Goal: Task Accomplishment & Management: Complete application form

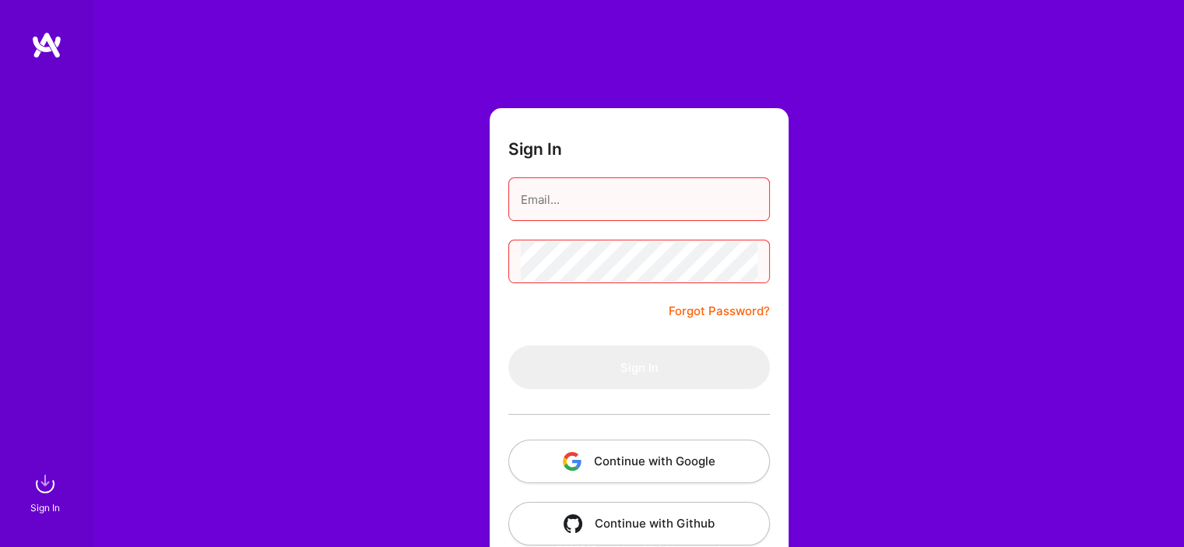
scroll to position [9, 0]
click at [598, 205] on input "email" at bounding box center [639, 200] width 237 height 40
click at [563, 463] on img "button" at bounding box center [572, 461] width 19 height 19
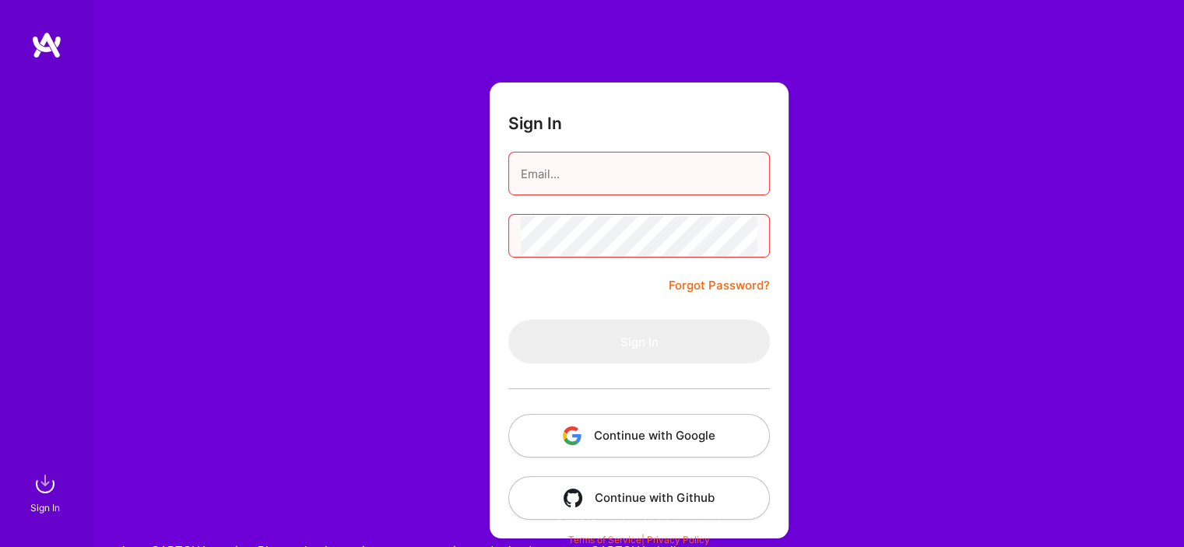
scroll to position [46, 0]
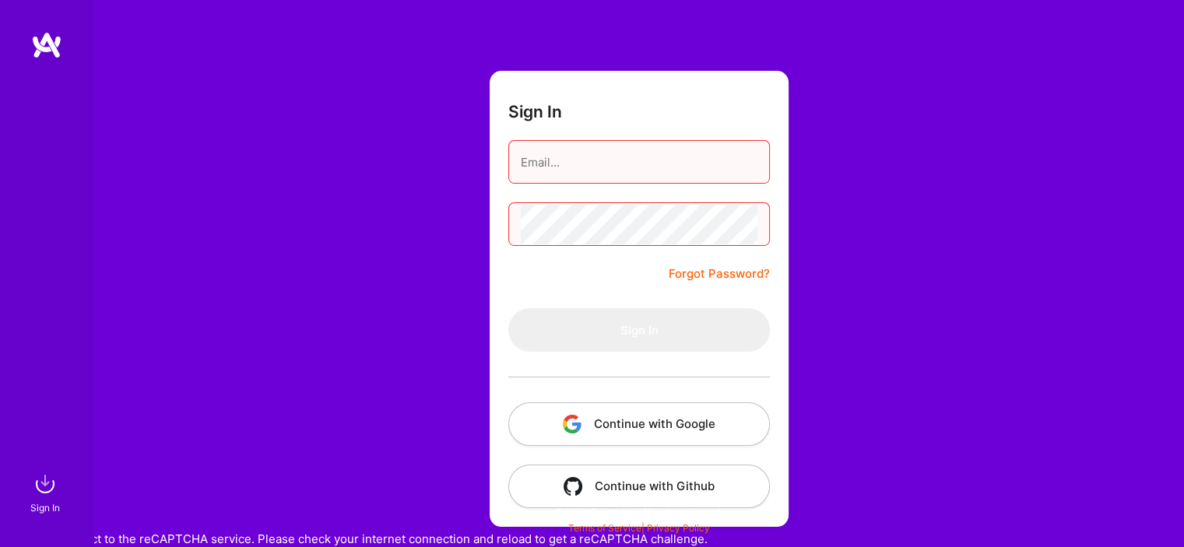
click at [3, 485] on div "Sign In Sign In" at bounding box center [46, 273] width 93 height 547
click at [36, 490] on img at bounding box center [45, 483] width 31 height 31
click at [595, 170] on input "email" at bounding box center [639, 162] width 237 height 40
type input "m.ka"
click at [713, 280] on link "Forgot Password?" at bounding box center [718, 274] width 101 height 19
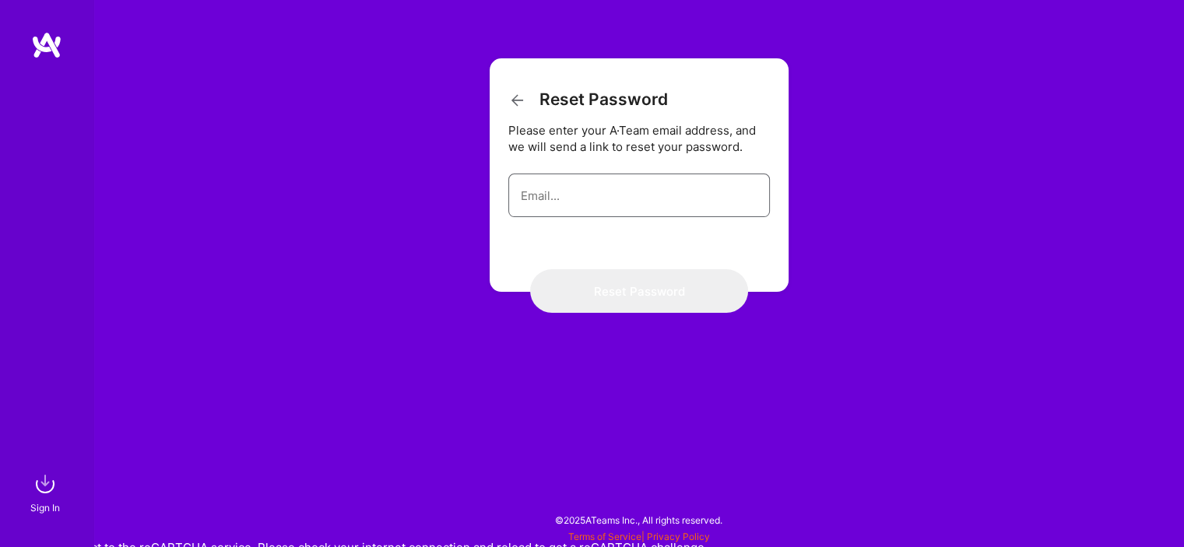
click at [627, 189] on input "email" at bounding box center [639, 196] width 237 height 40
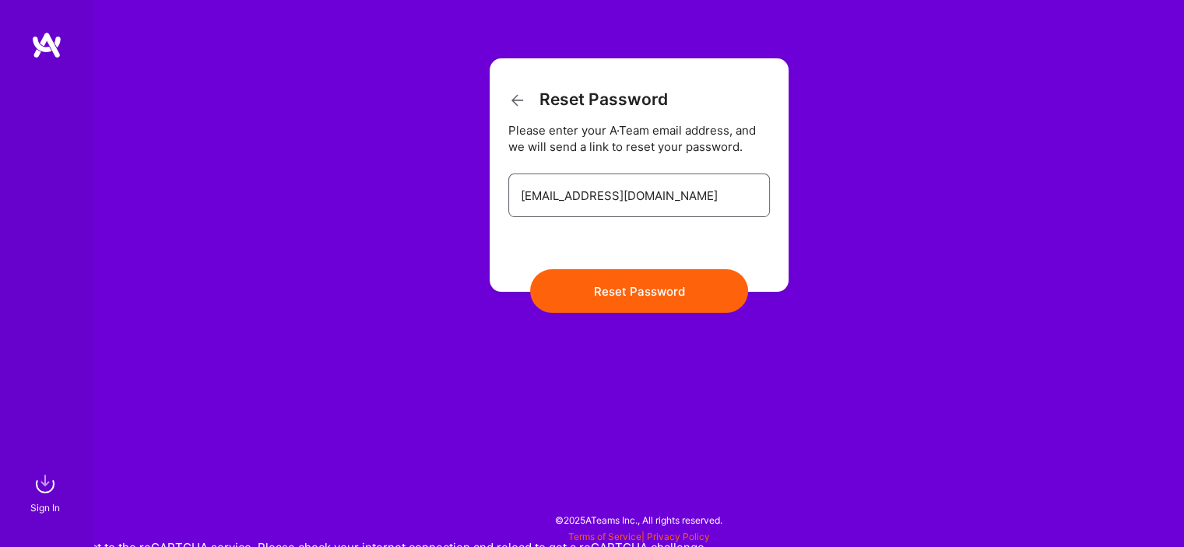
type input "[EMAIL_ADDRESS][DOMAIN_NAME]"
click at [530, 269] on button "Reset Password" at bounding box center [639, 291] width 218 height 44
click at [674, 128] on div "Please enter your A·Team email address, and we will send a link to reset your p…" at bounding box center [638, 138] width 261 height 33
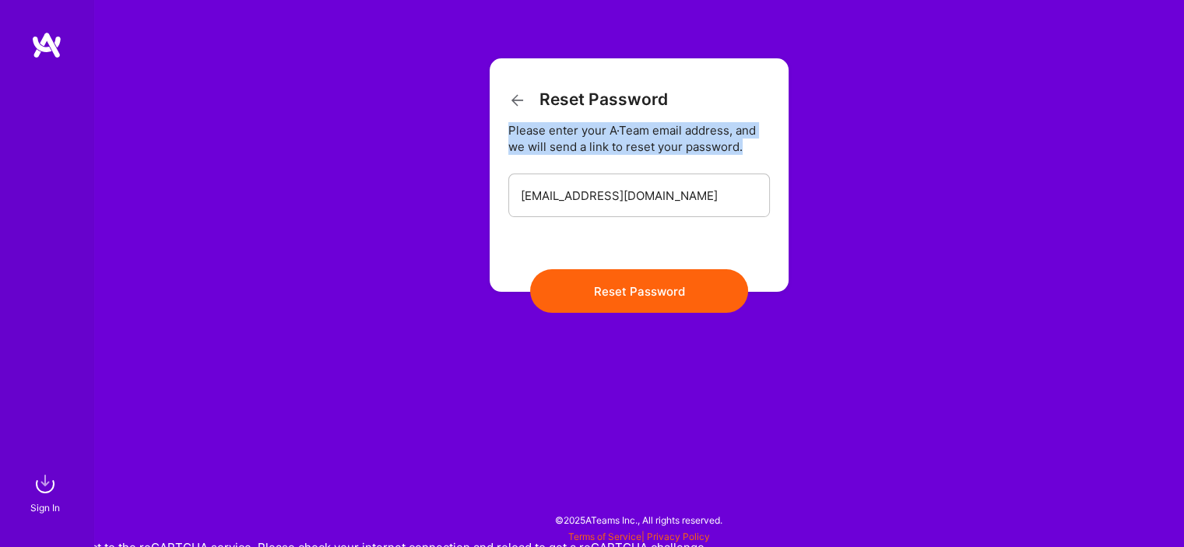
click at [674, 128] on div "Please enter your A·Team email address, and we will send a link to reset your p…" at bounding box center [638, 138] width 261 height 33
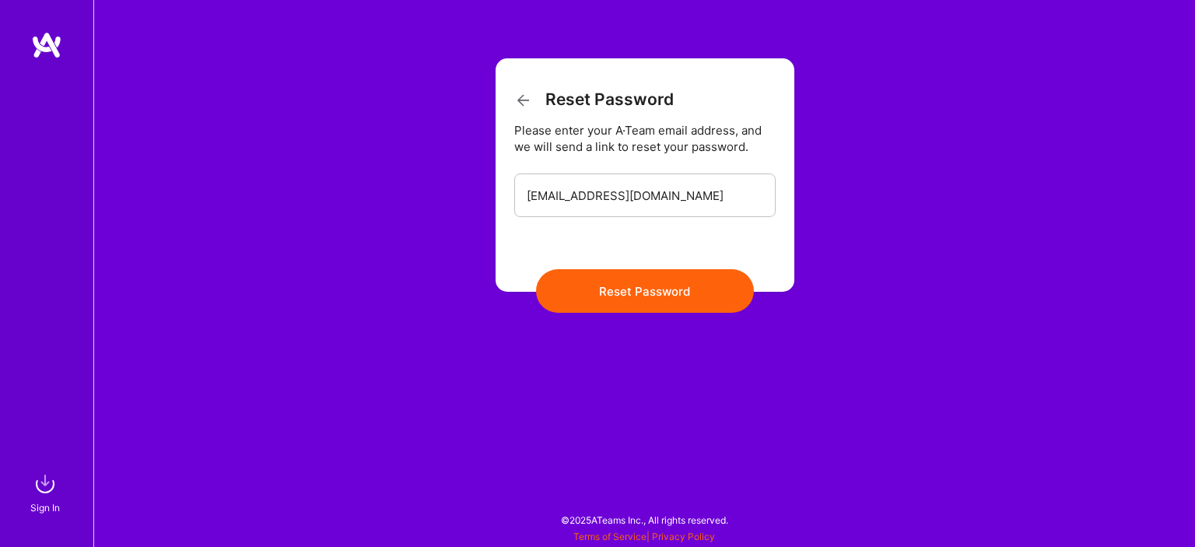
click at [634, 280] on button "Reset Password" at bounding box center [645, 291] width 218 height 44
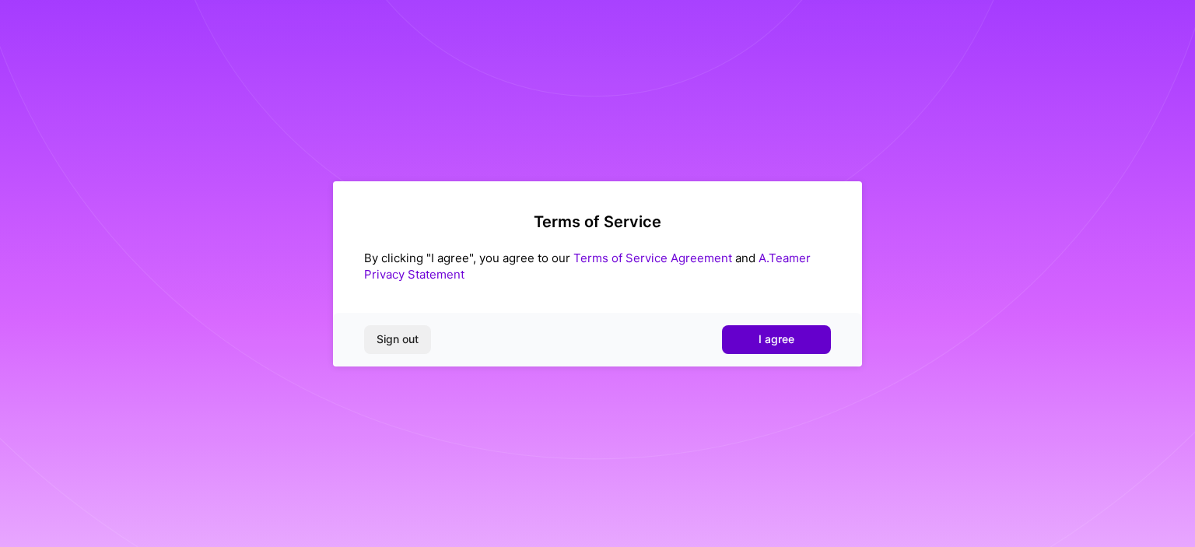
click at [788, 335] on span "I agree" at bounding box center [777, 340] width 36 height 16
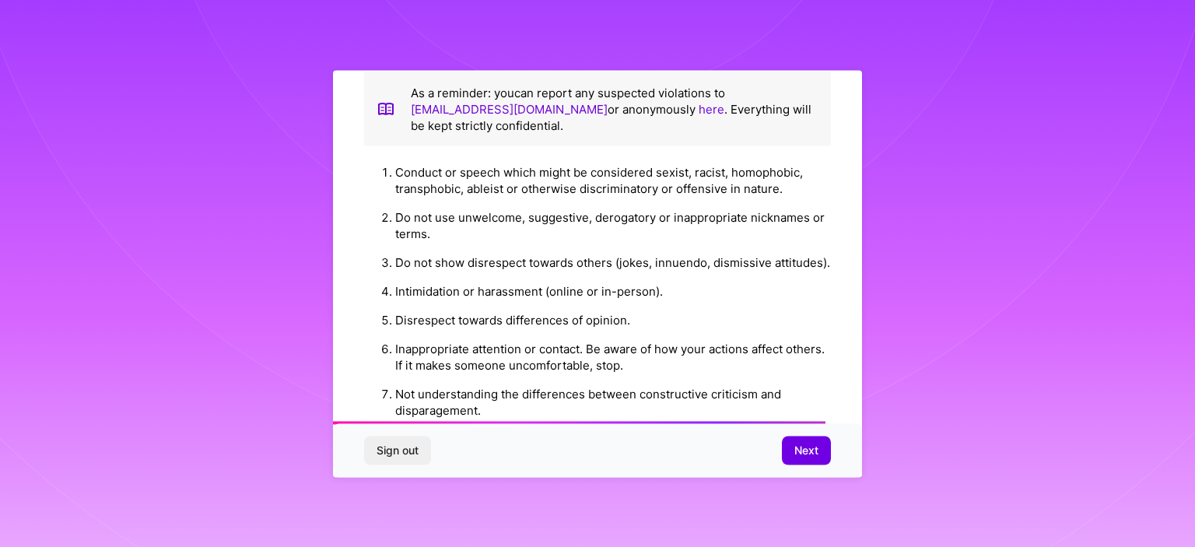
scroll to position [1798, 0]
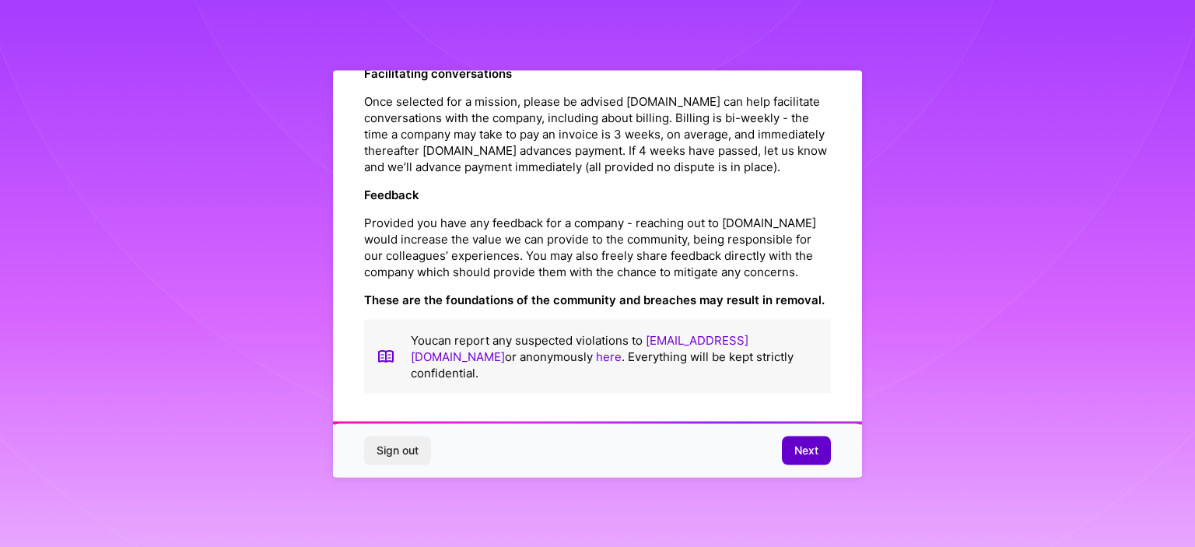
click at [786, 451] on button "Next" at bounding box center [806, 451] width 49 height 28
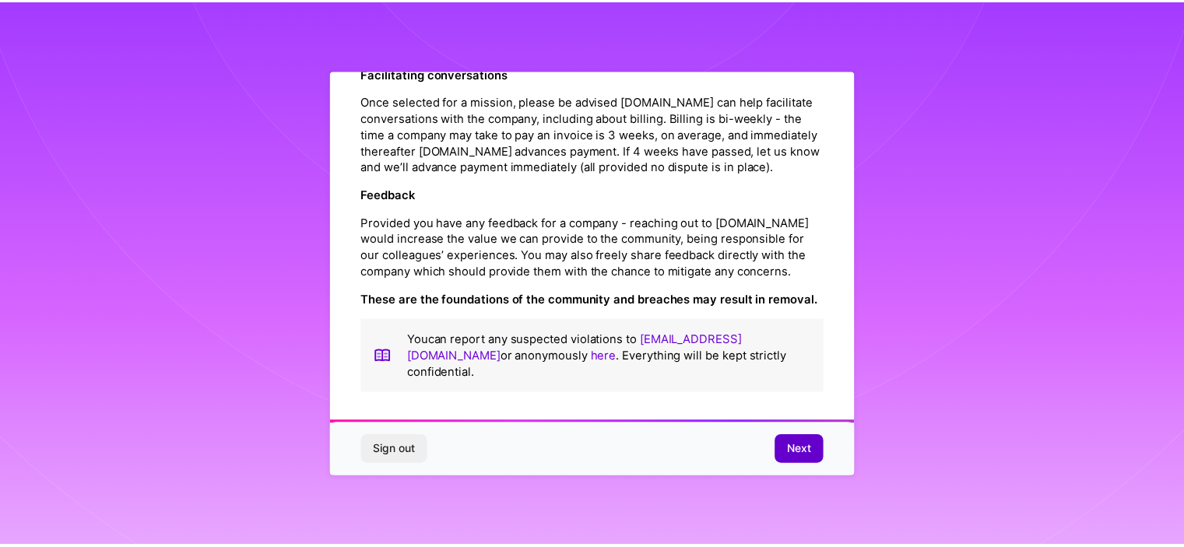
scroll to position [12, 0]
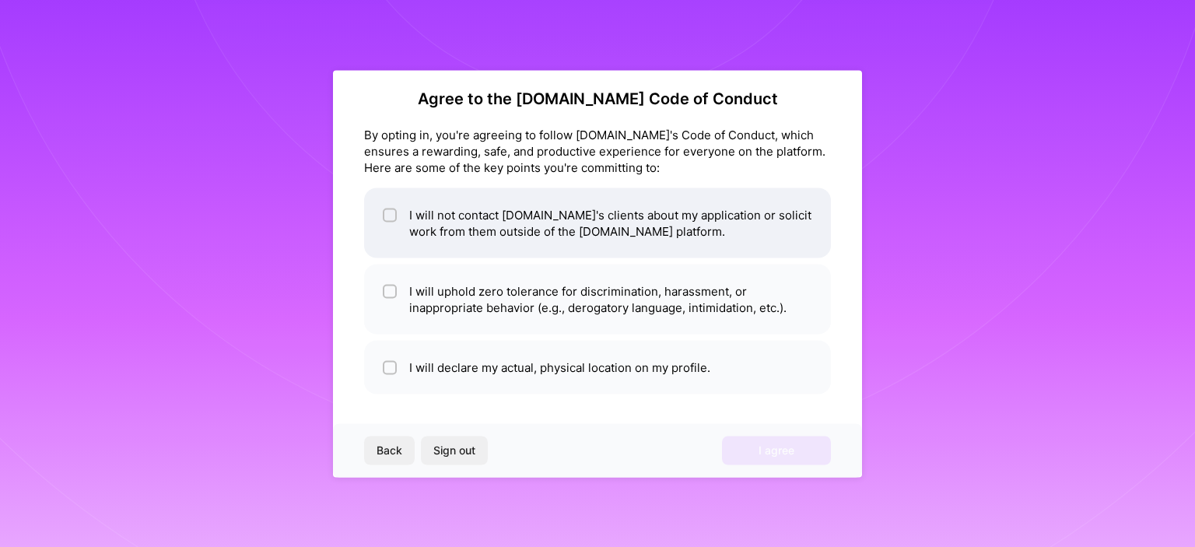
click at [573, 215] on li "I will not contact [DOMAIN_NAME]'s clients about my application or solicit work…" at bounding box center [597, 223] width 467 height 70
checkbox input "true"
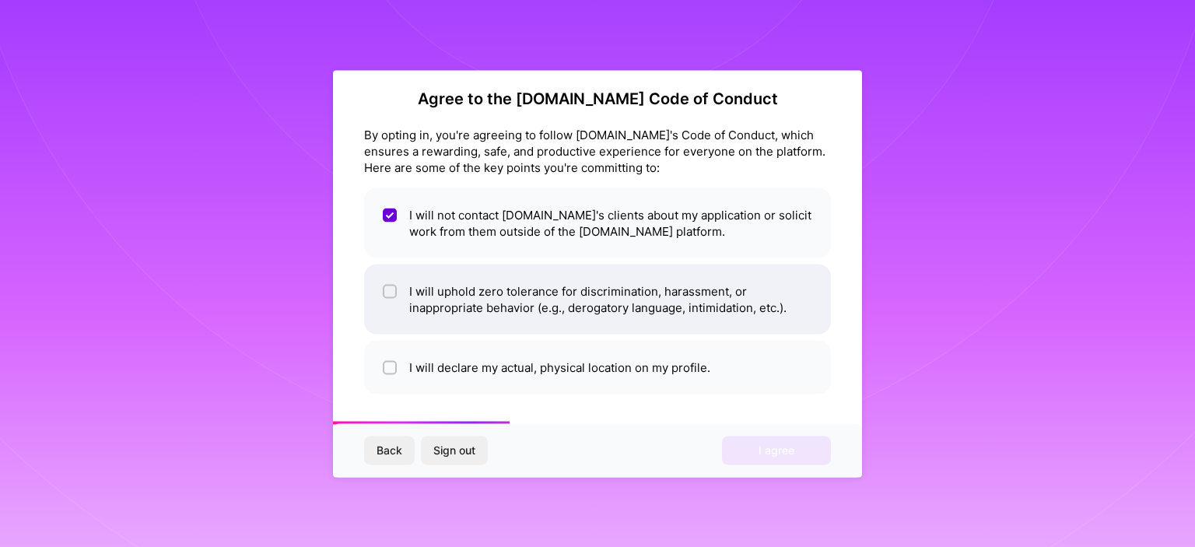
click at [582, 283] on li "I will uphold zero tolerance for discrimination, harassment, or inappropriate b…" at bounding box center [597, 299] width 467 height 70
checkbox input "true"
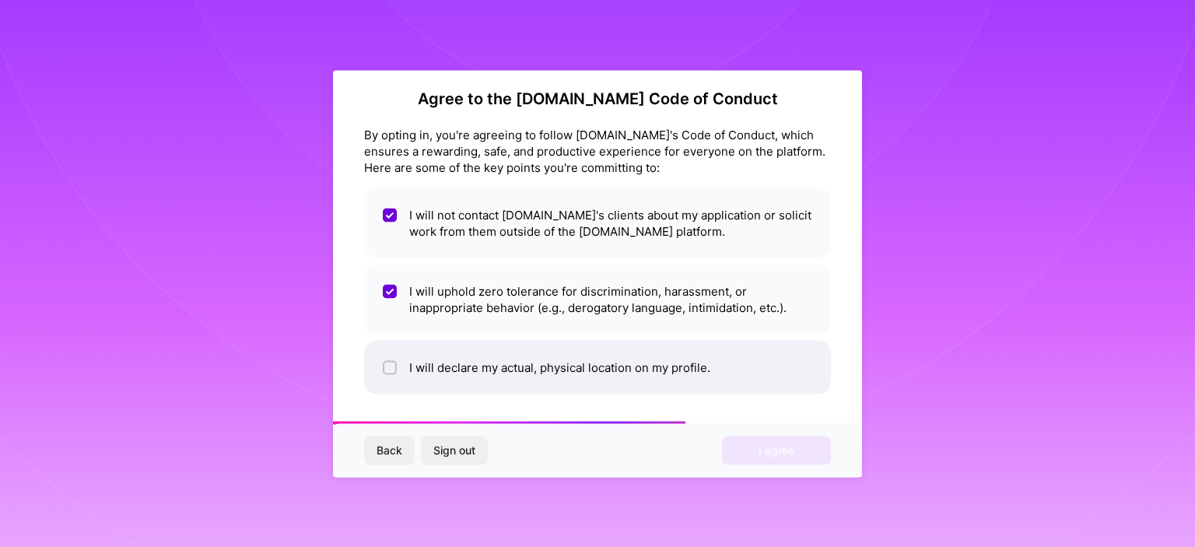
click at [584, 342] on li "I will declare my actual, physical location on my profile." at bounding box center [597, 367] width 467 height 54
checkbox input "true"
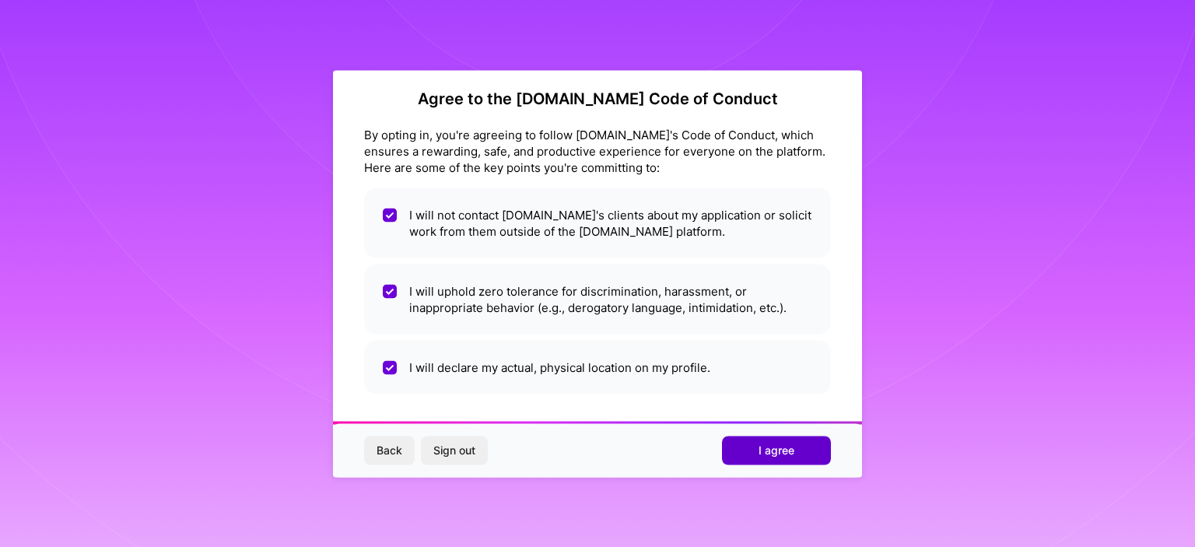
click at [797, 447] on button "I agree" at bounding box center [776, 451] width 109 height 28
click at [797, 447] on div "Back Sign out Loading..." at bounding box center [597, 450] width 529 height 53
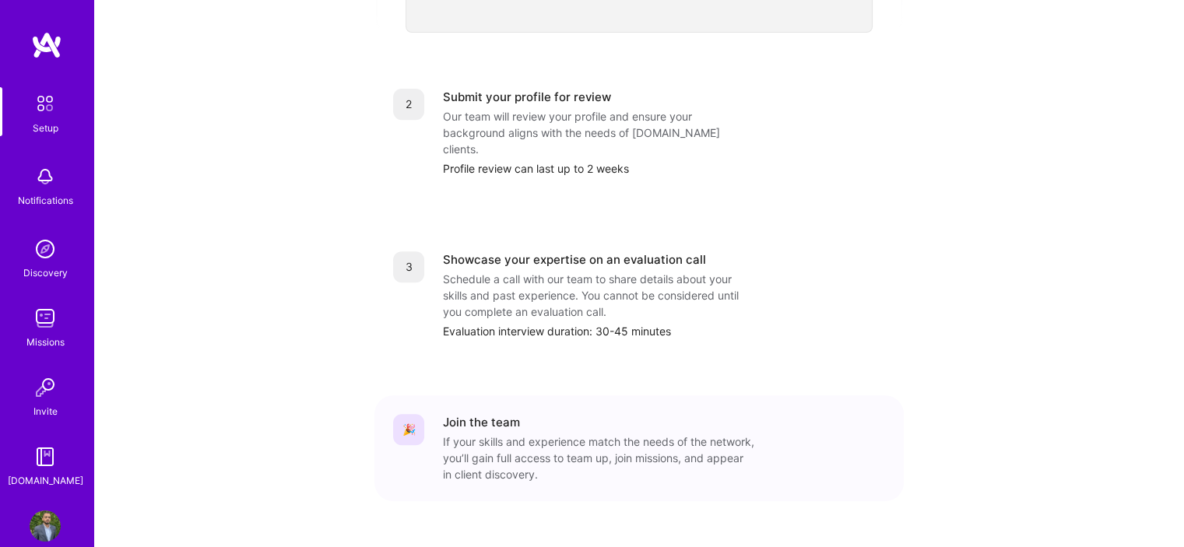
scroll to position [635, 0]
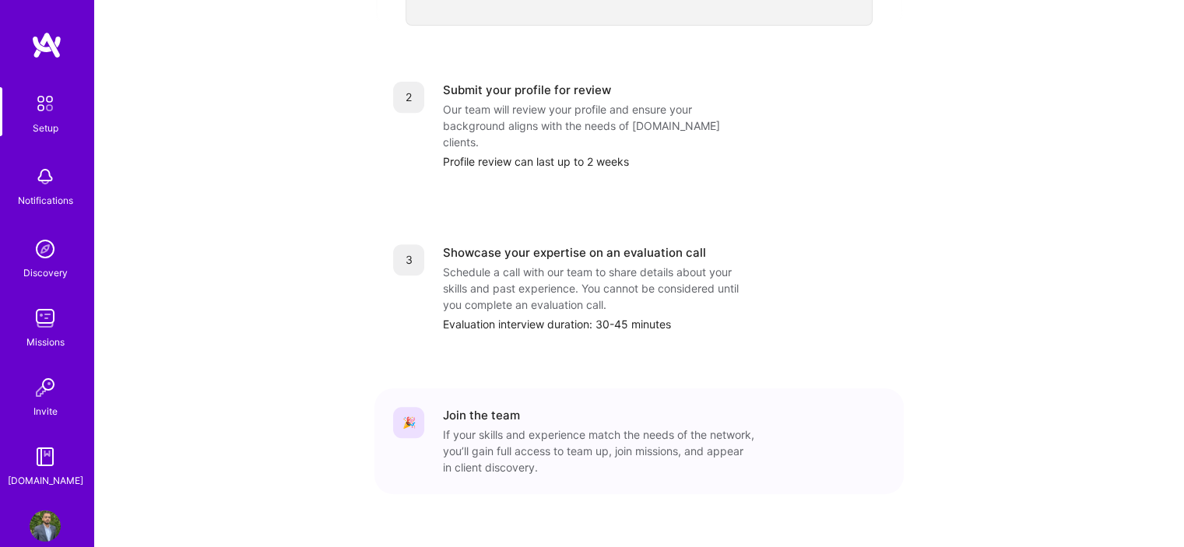
click at [524, 426] on div "If your skills and experience match the needs of the network, you’ll gain full …" at bounding box center [598, 450] width 311 height 49
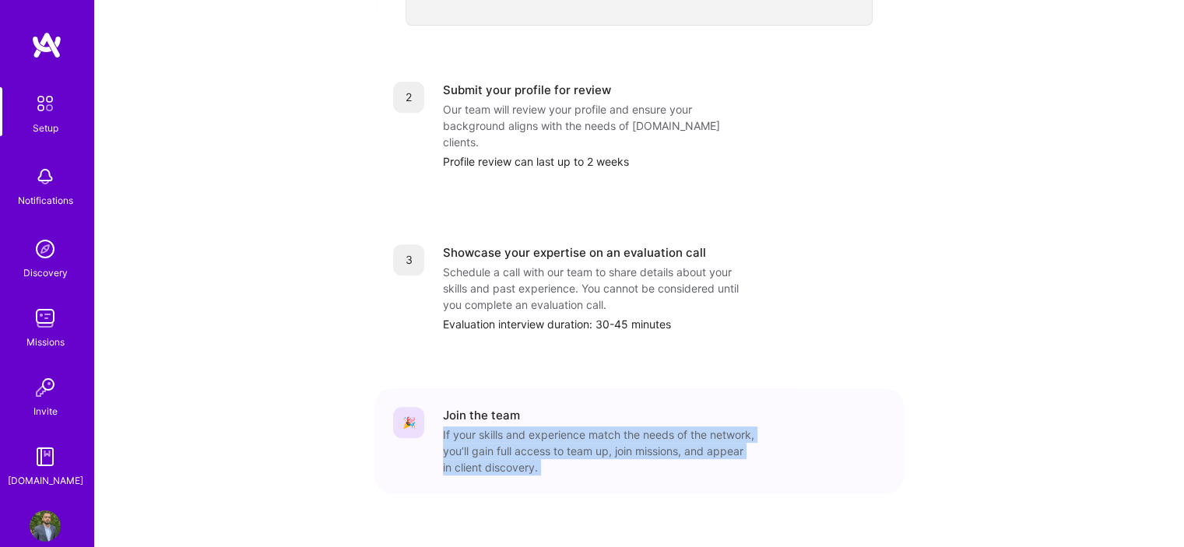
click at [524, 426] on div "If your skills and experience match the needs of the network, you’ll gain full …" at bounding box center [598, 450] width 311 height 49
click at [535, 429] on div "If your skills and experience match the needs of the network, you’ll gain full …" at bounding box center [598, 450] width 311 height 49
drag, startPoint x: 618, startPoint y: 438, endPoint x: 458, endPoint y: 344, distance: 185.9
click at [458, 344] on div "1 Build a stellar profile to stand out Complete profile Ensure your profile ful…" at bounding box center [638, 62] width 529 height 928
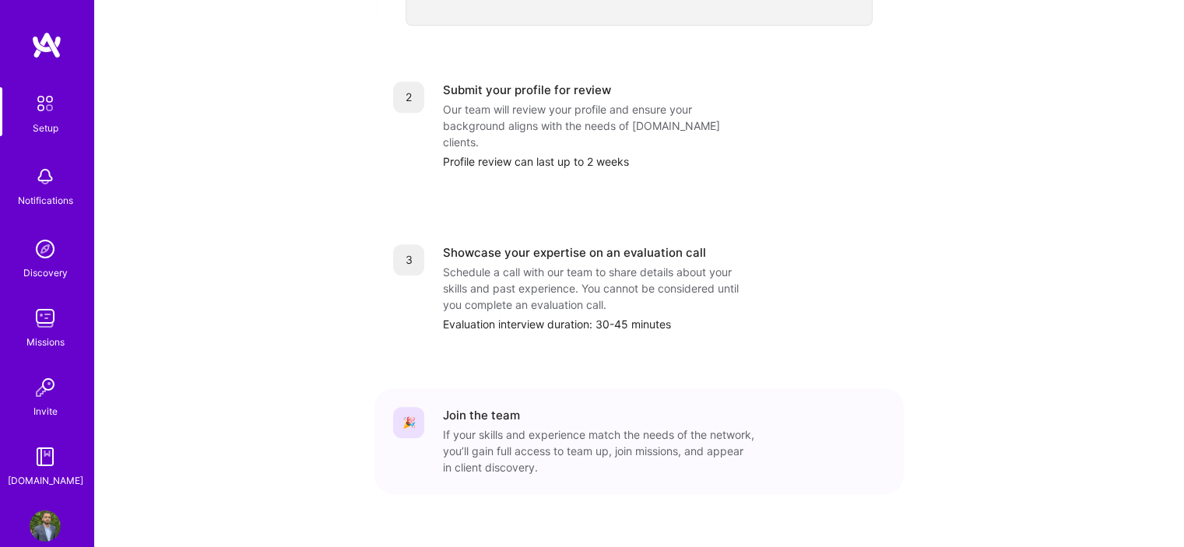
click at [47, 325] on img at bounding box center [45, 318] width 31 height 31
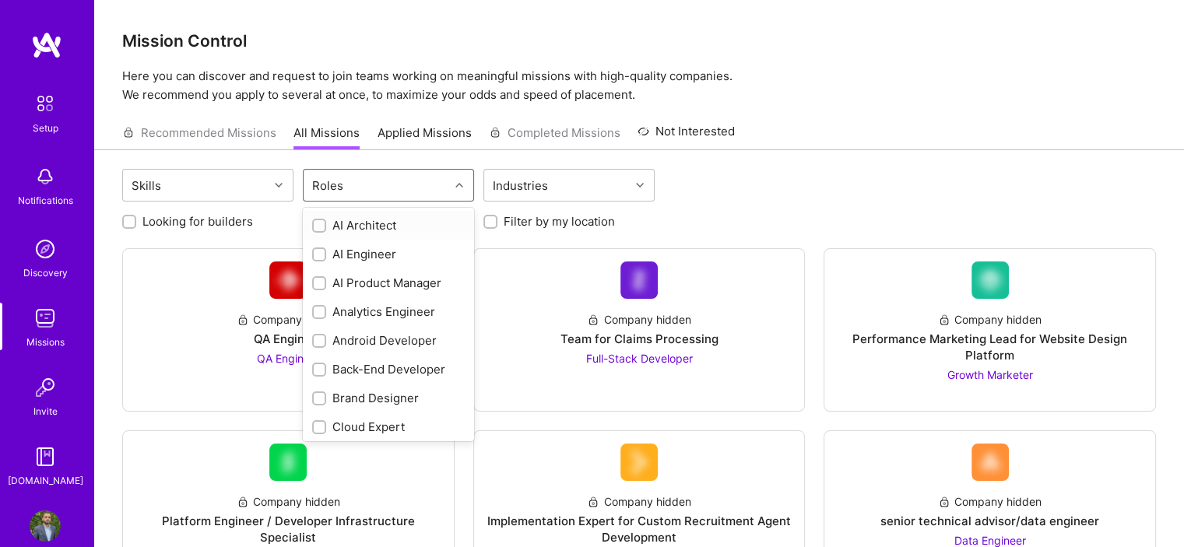
click at [371, 183] on div "Roles" at bounding box center [377, 185] width 146 height 31
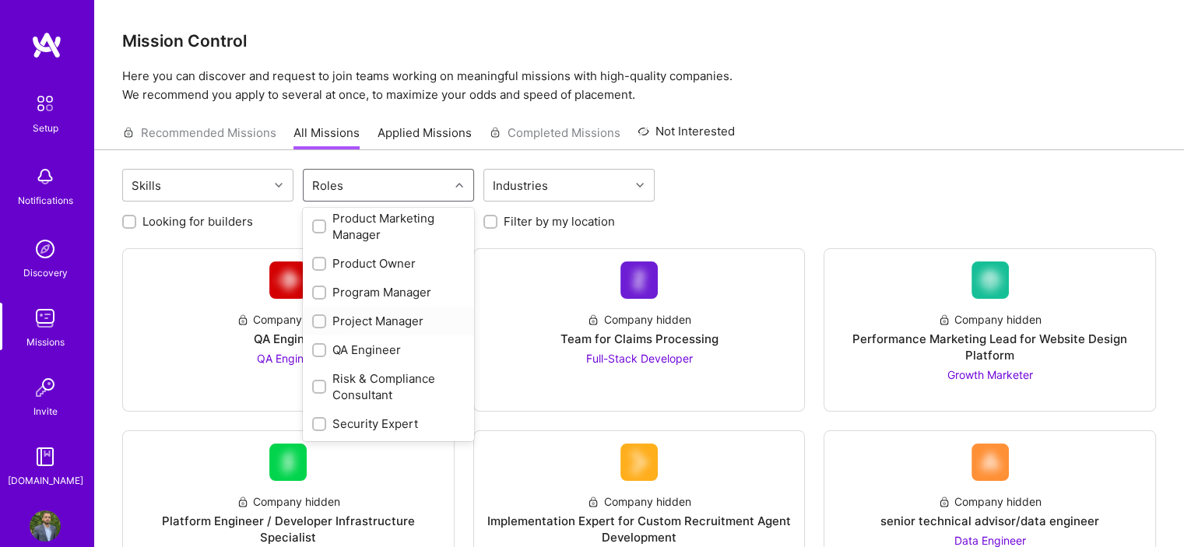
scroll to position [747, 0]
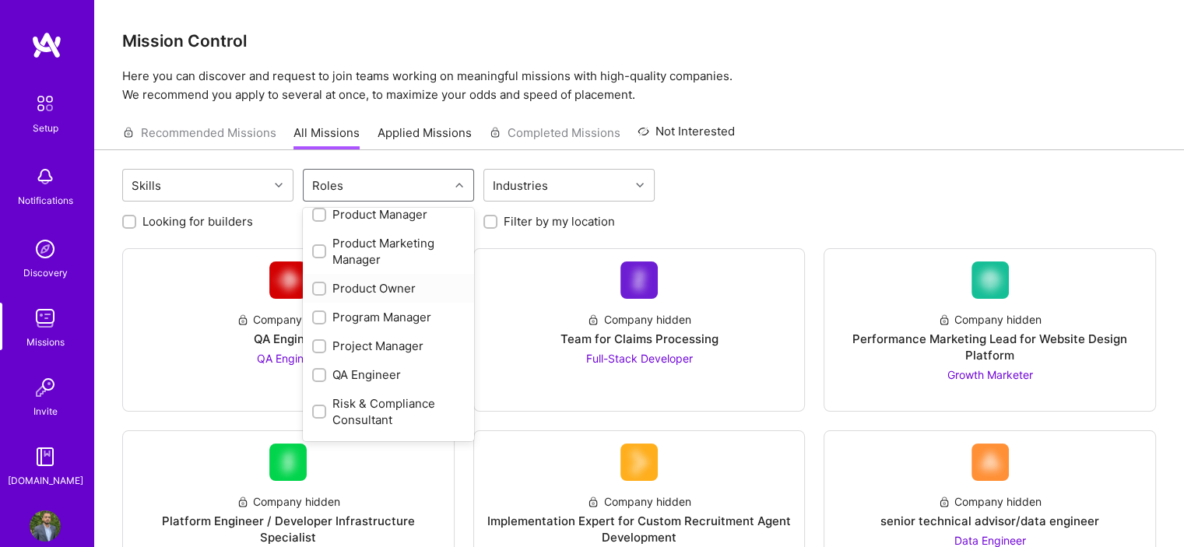
click at [319, 284] on input "checkbox" at bounding box center [320, 289] width 11 height 11
checkbox input "true"
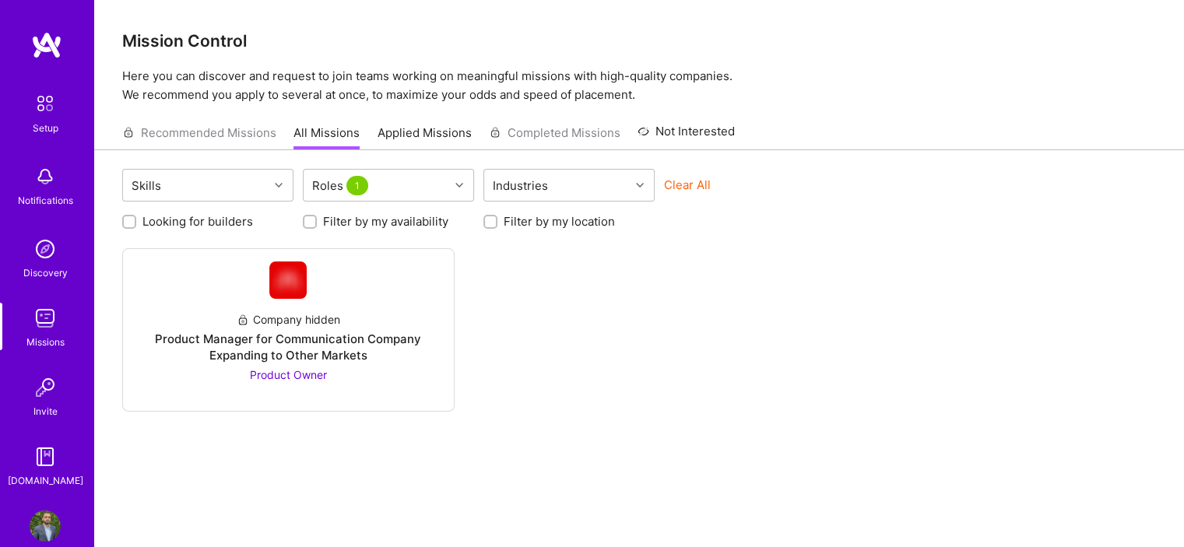
click at [542, 325] on div "Company hidden Product Manager for Communication Company Expanding to Other Mar…" at bounding box center [638, 329] width 1033 height 163
click at [398, 346] on div "Product Manager for Communication Company Expanding to Other Markets" at bounding box center [288, 347] width 306 height 33
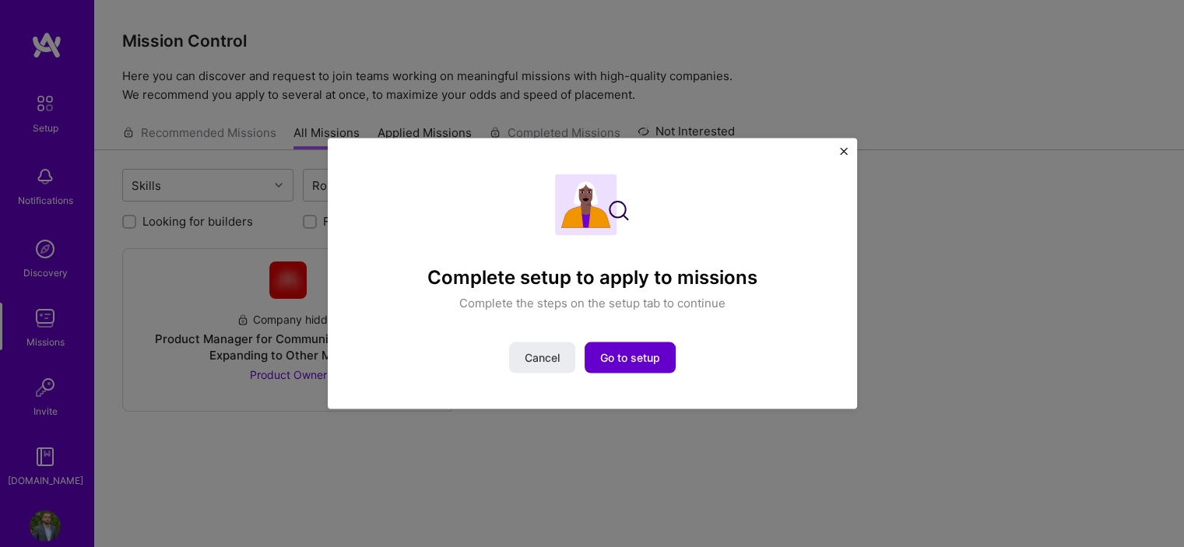
click at [623, 357] on span "Go to setup" at bounding box center [630, 358] width 60 height 16
